Goal: Information Seeking & Learning: Learn about a topic

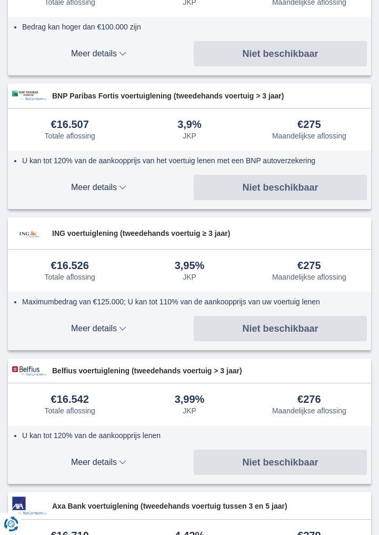
scroll to position [278, 0]
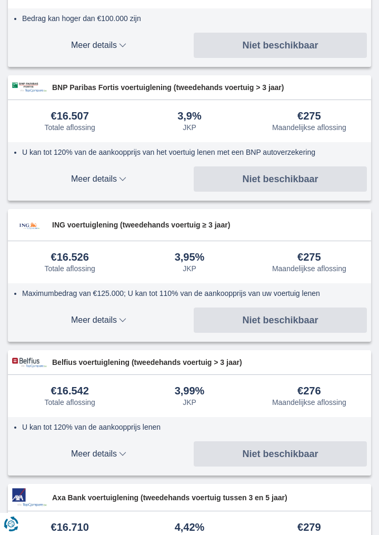
click at [119, 181] on span "Meer details" at bounding box center [98, 179] width 173 height 8
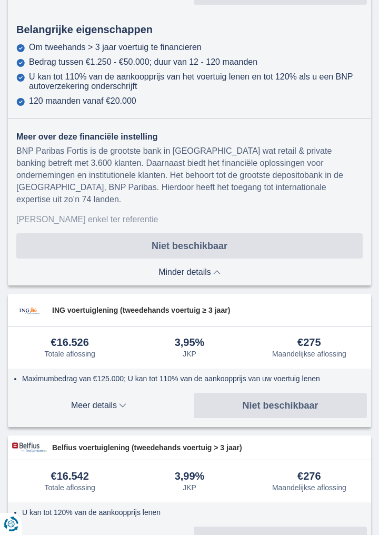
scroll to position [466, 0]
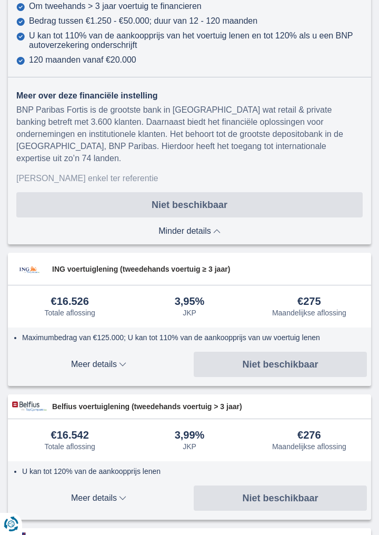
click at [241, 394] on div "Belfius voertuiglening (tweedehands voertuig > 3 jaar)" at bounding box center [189, 406] width 363 height 24
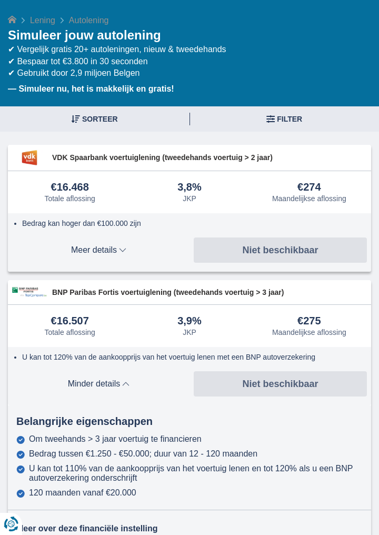
scroll to position [70, 0]
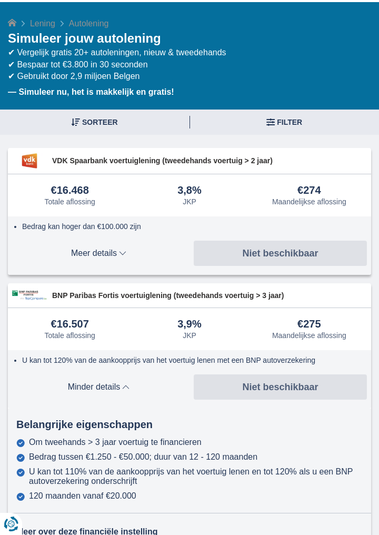
click at [59, 94] on b "— Simuleer nu, het is makkelijk en gratis!" at bounding box center [91, 91] width 166 height 9
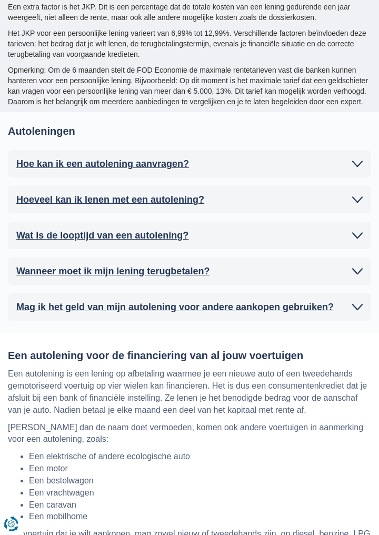
scroll to position [3618, 0]
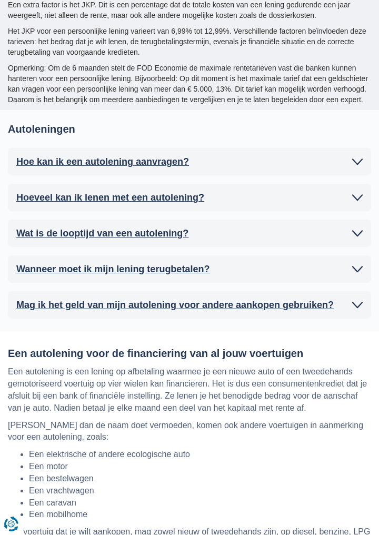
click at [64, 156] on h2 "Hoe kan ik een autolening aanvragen?" at bounding box center [102, 161] width 173 height 11
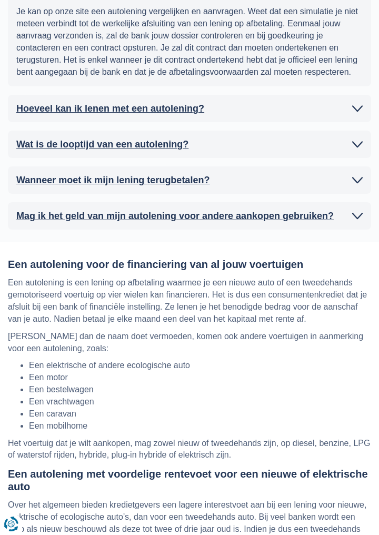
scroll to position [3851, 0]
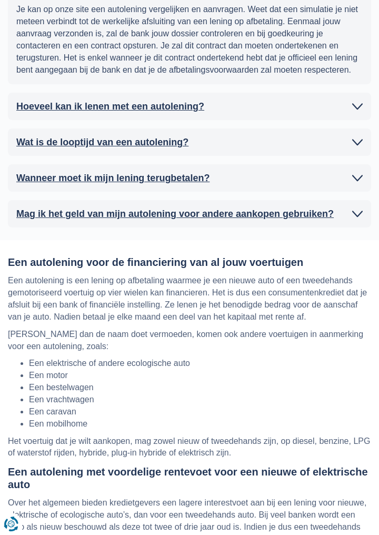
click at [64, 126] on div "Hoe kan ik een autolening aanvragen? Als je een lening voor je auto wilt aanvra…" at bounding box center [189, 71] width 363 height 312
click at [62, 137] on h2 "Wat is de looptijd van een autolening?" at bounding box center [102, 142] width 172 height 11
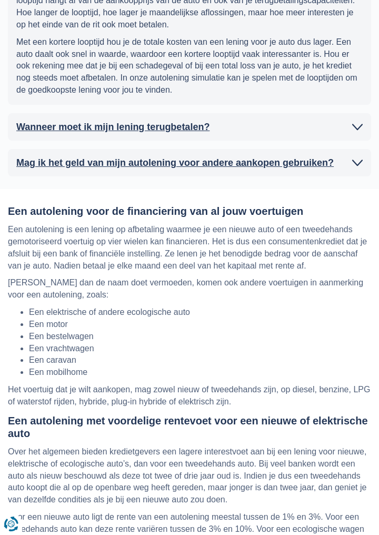
scroll to position [4020, 0]
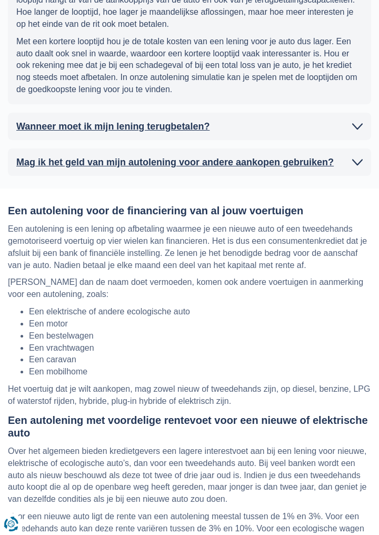
click at [71, 121] on h2 "Wanneer moet ik mijn lening terugbetalen?" at bounding box center [112, 126] width 193 height 11
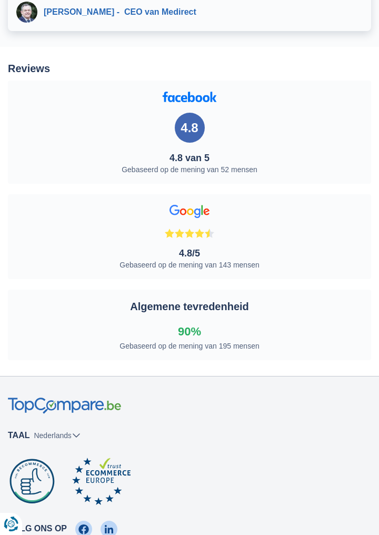
scroll to position [5279, 0]
